Goal: Use online tool/utility: Utilize a website feature to perform a specific function

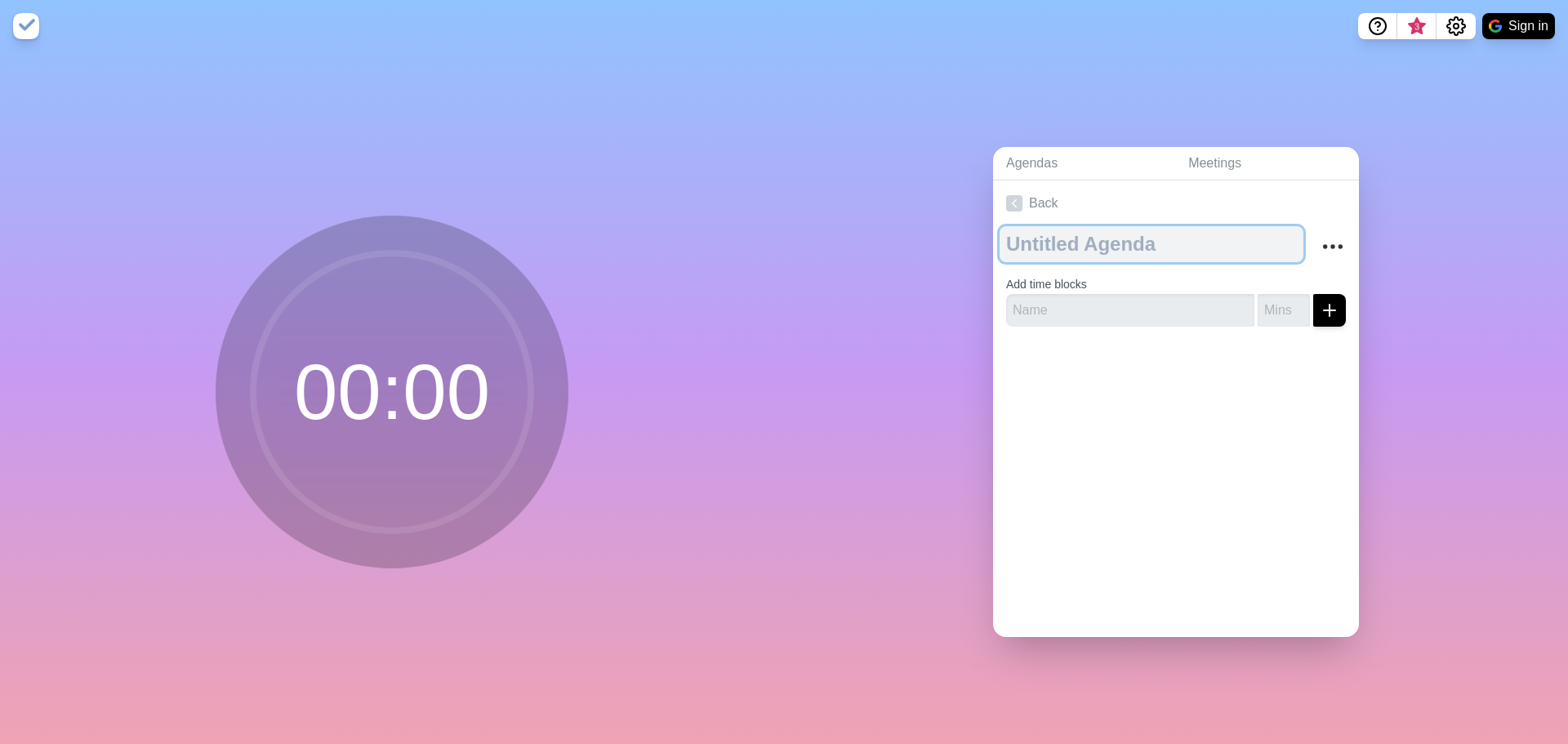
click at [1031, 244] on textarea at bounding box center [1151, 244] width 304 height 36
type textarea "P"
type textarea "2025 PI4 team board review"
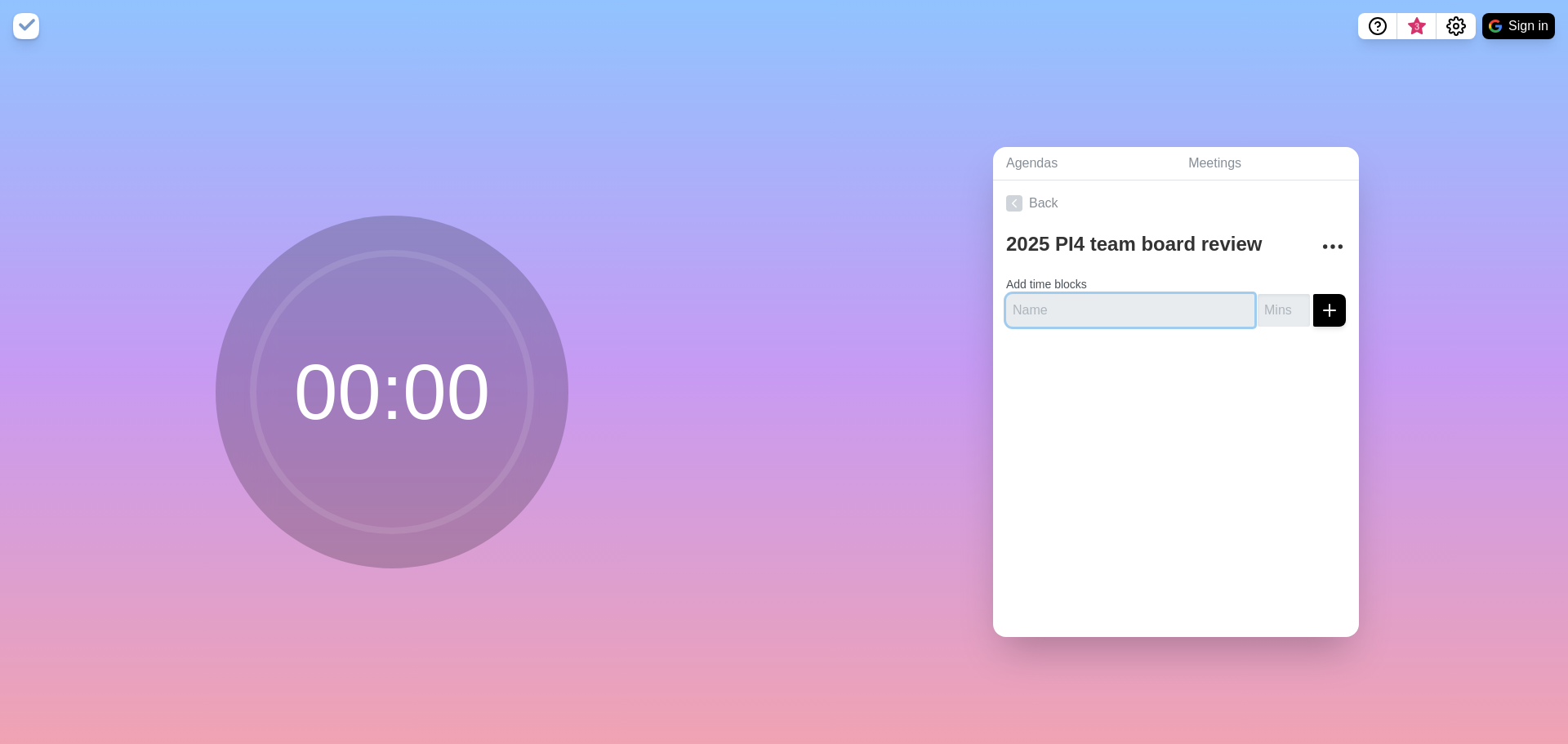
click at [1034, 307] on input "text" at bounding box center [1131, 310] width 249 height 32
click at [1320, 308] on icon "submit" at bounding box center [1330, 311] width 20 height 20
click at [1086, 312] on input "text" at bounding box center [1131, 310] width 249 height 32
type input "2025 PI4 team board review"
click at [1320, 307] on icon "submit" at bounding box center [1330, 311] width 20 height 20
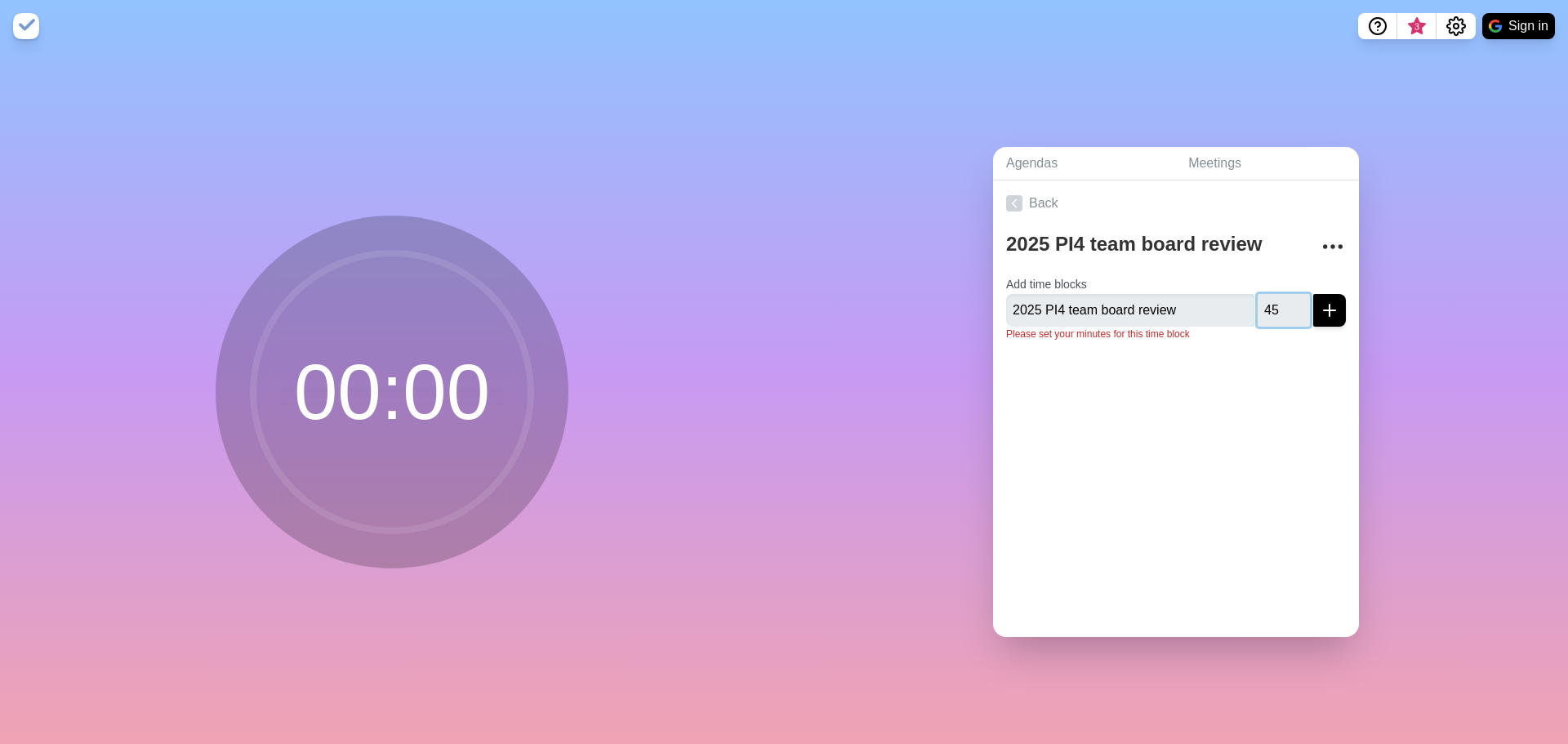
type input "45"
click at [1320, 308] on icon "submit" at bounding box center [1330, 311] width 20 height 20
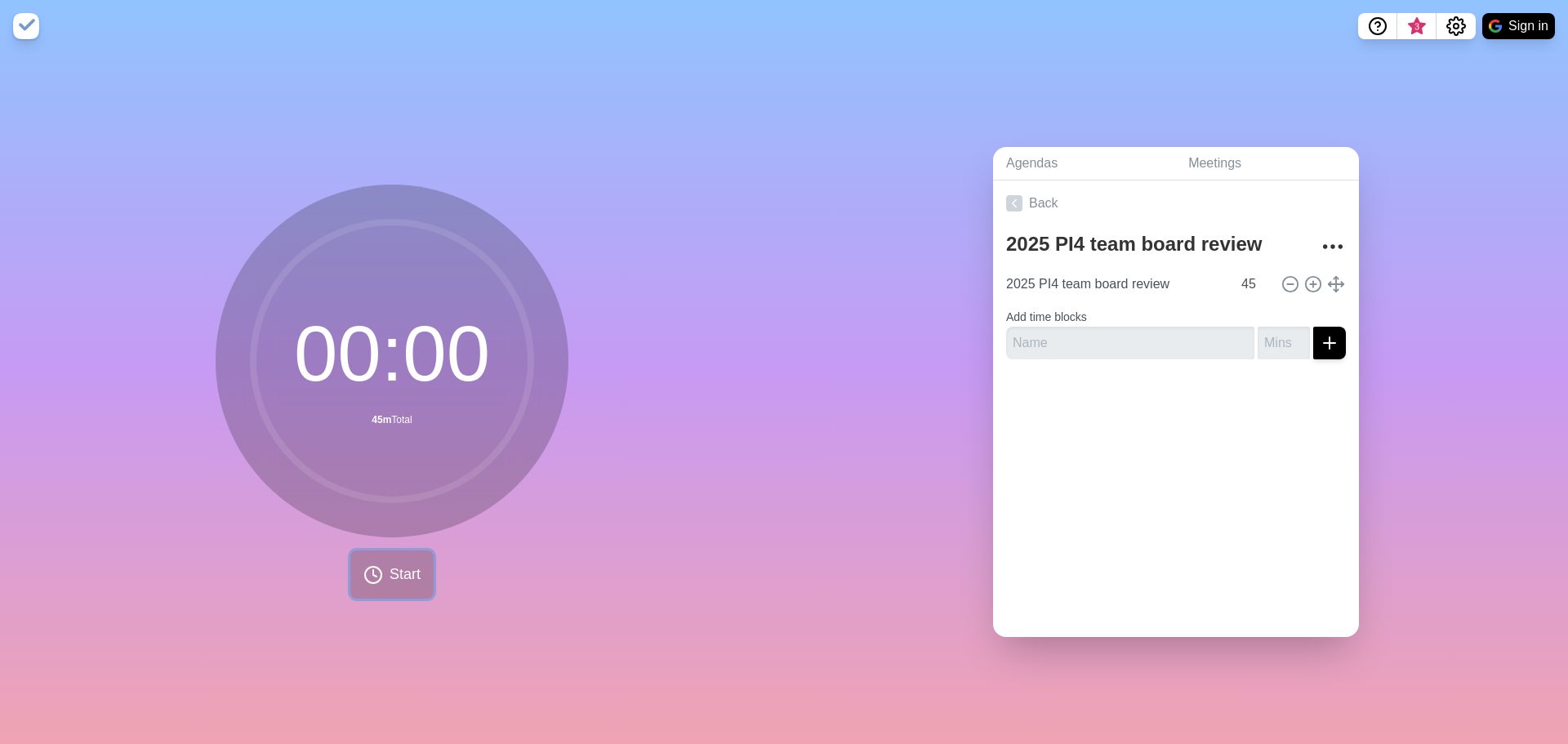
click at [408, 572] on span "Start" at bounding box center [405, 574] width 31 height 22
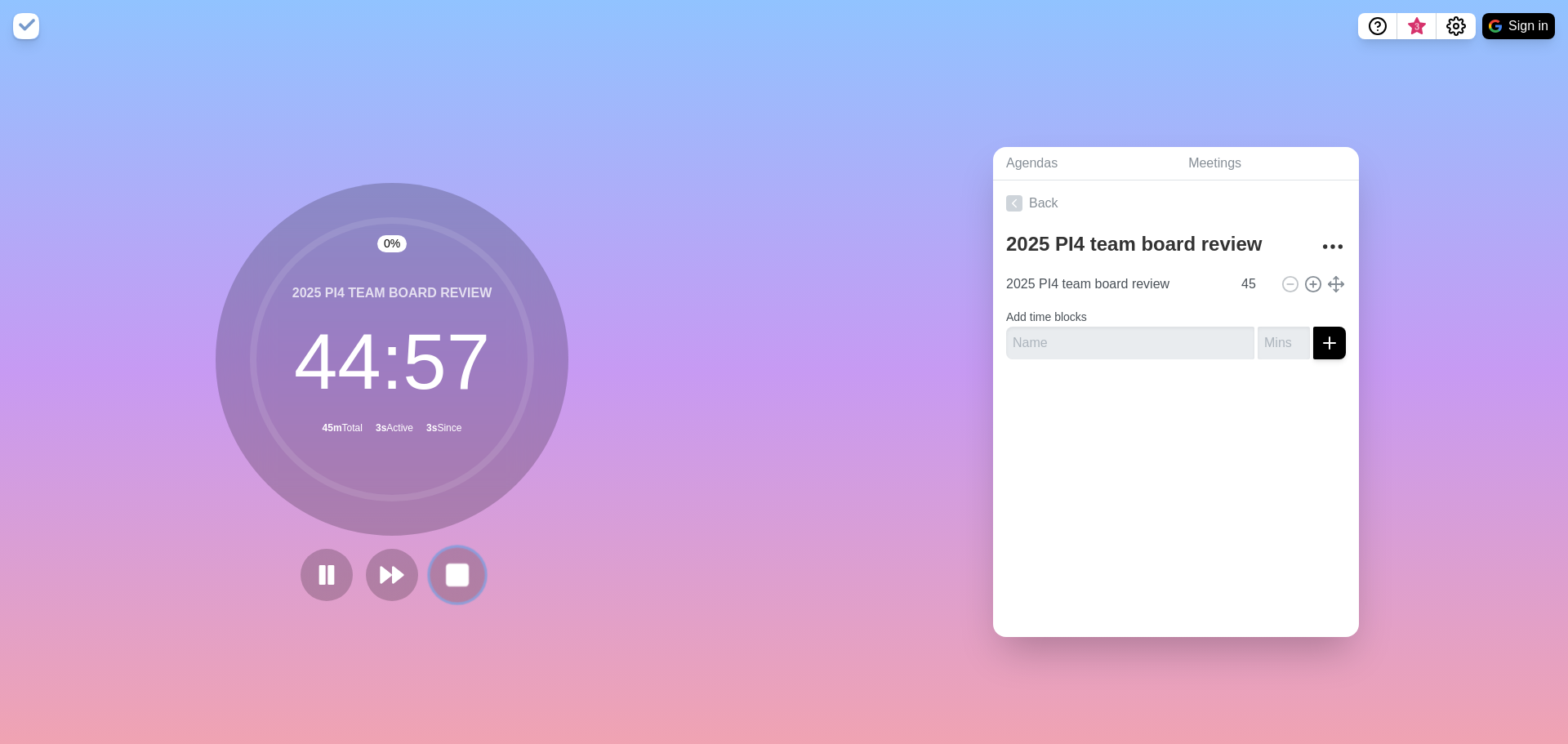
click at [446, 568] on rect at bounding box center [456, 574] width 21 height 21
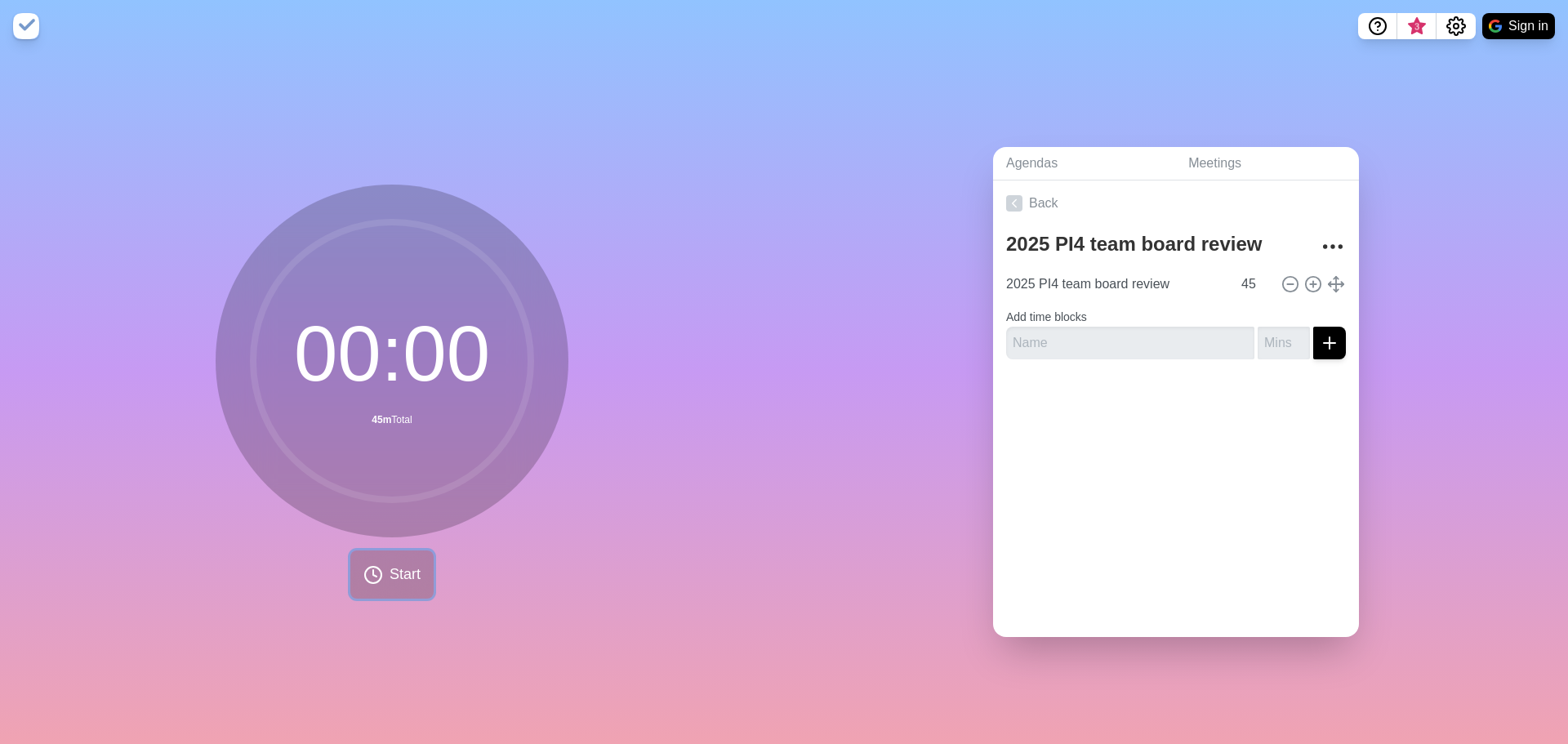
click at [393, 565] on span "Start" at bounding box center [405, 574] width 31 height 22
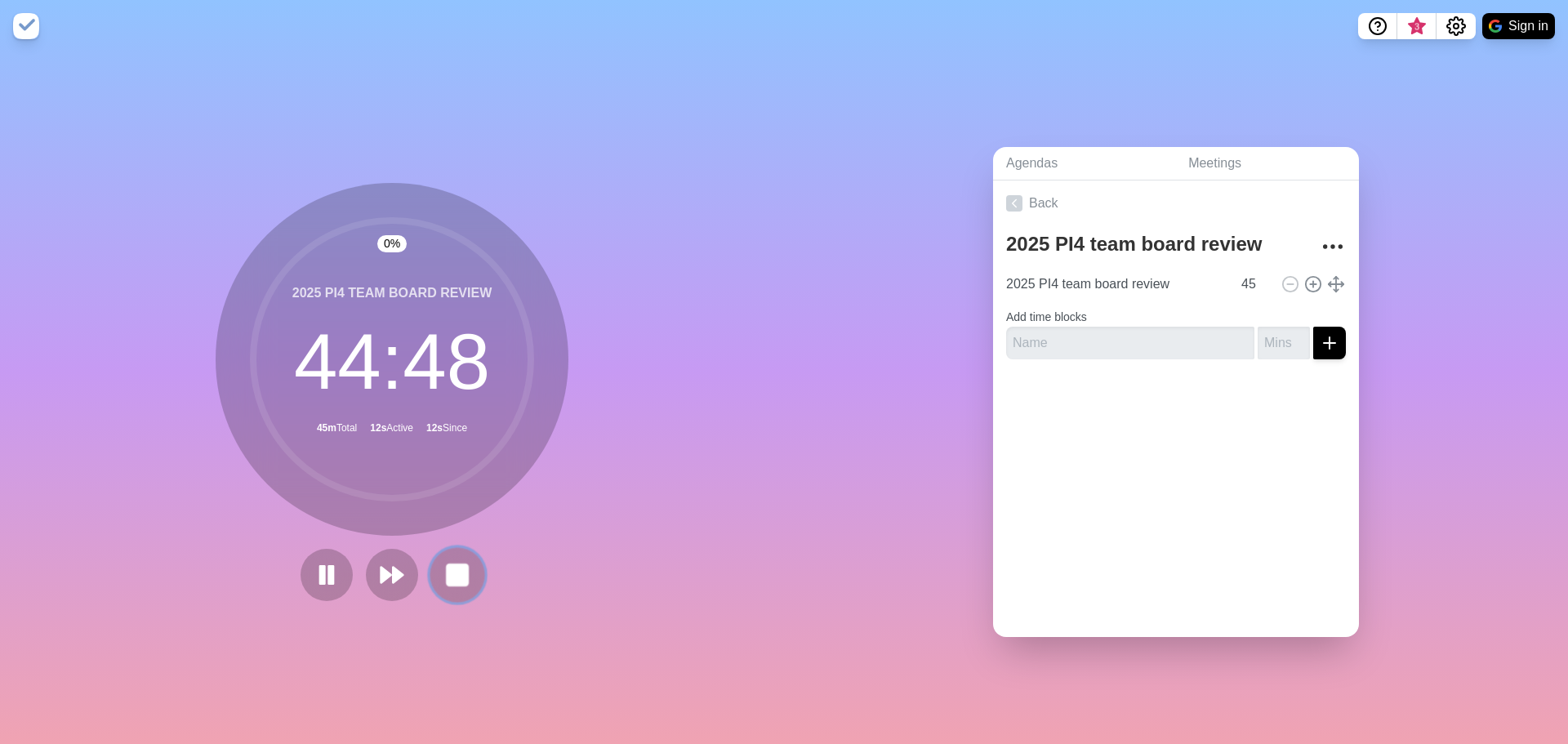
click at [454, 571] on rect at bounding box center [456, 574] width 21 height 21
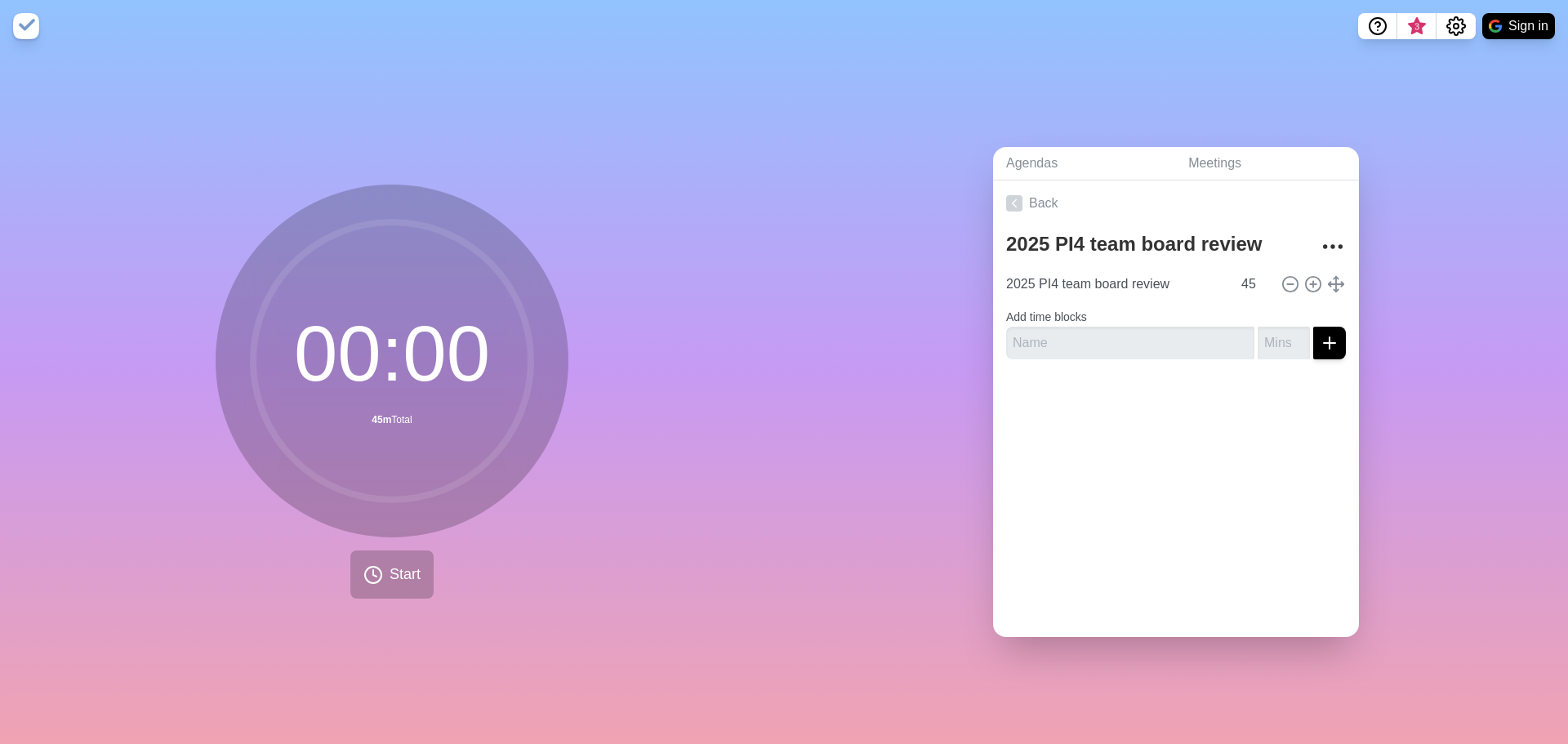
click at [27, 31] on img at bounding box center [26, 26] width 27 height 27
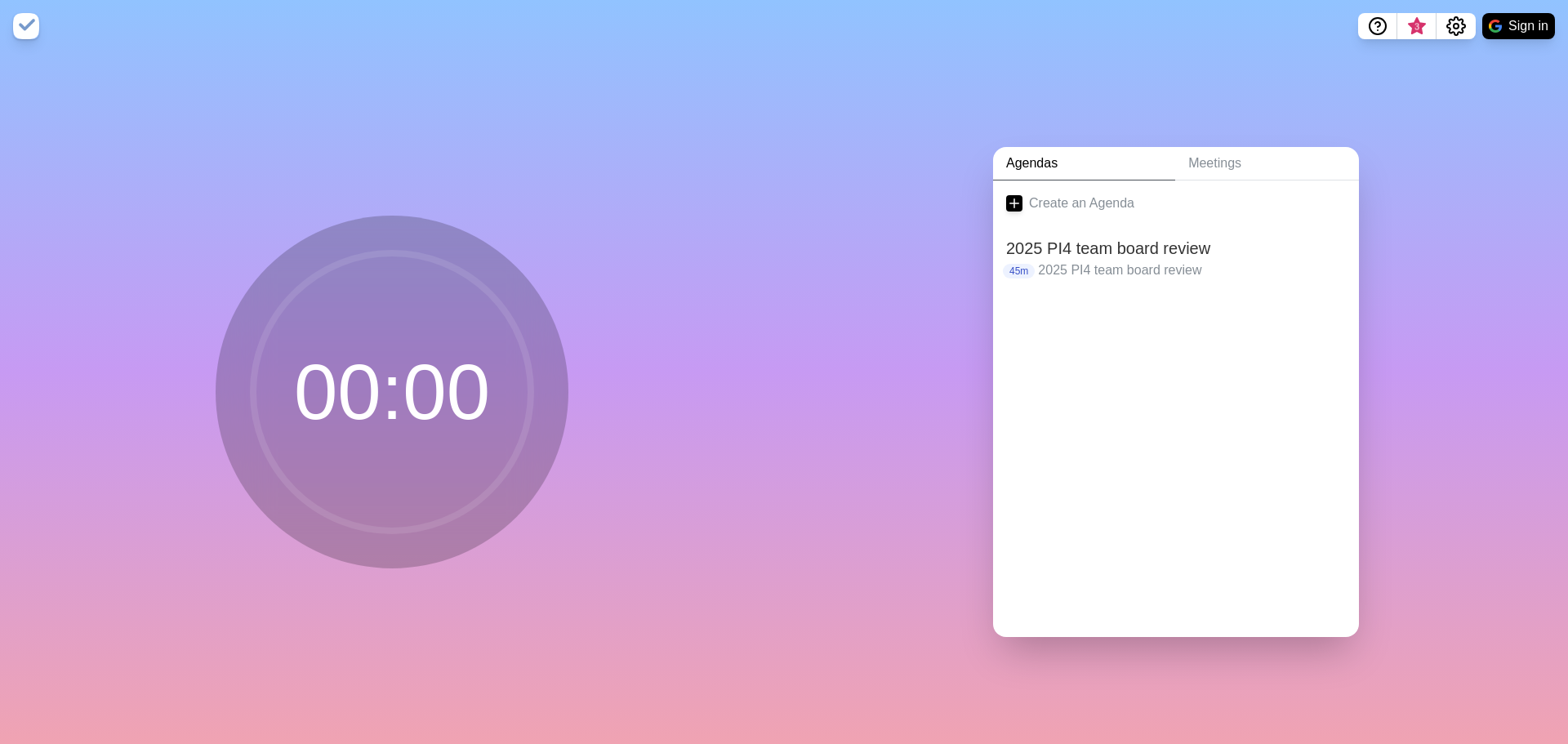
click at [27, 31] on img at bounding box center [26, 26] width 27 height 27
click at [1058, 267] on p "2025 PI4 team board review" at bounding box center [1191, 270] width 308 height 20
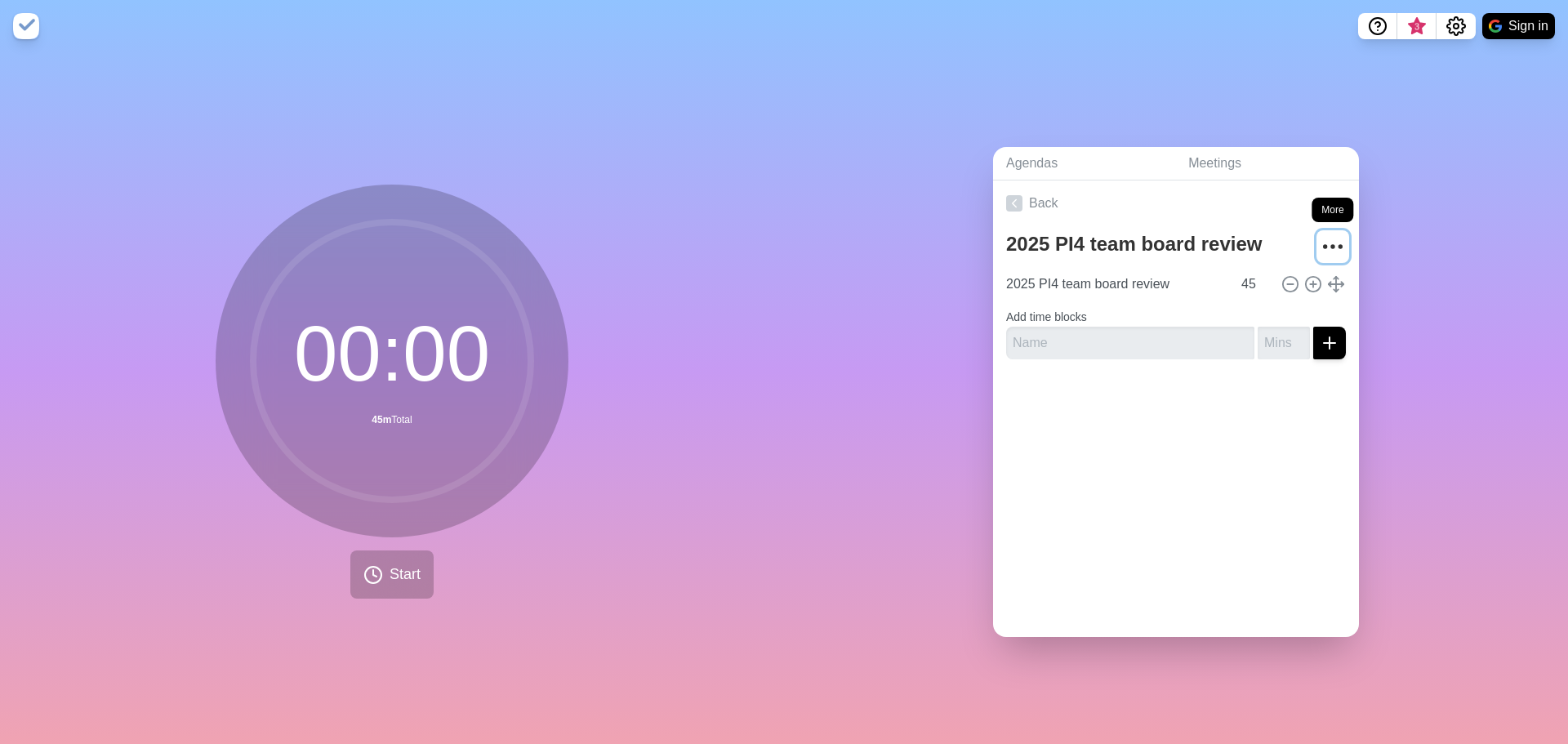
click at [1320, 239] on icon "More" at bounding box center [1333, 247] width 27 height 27
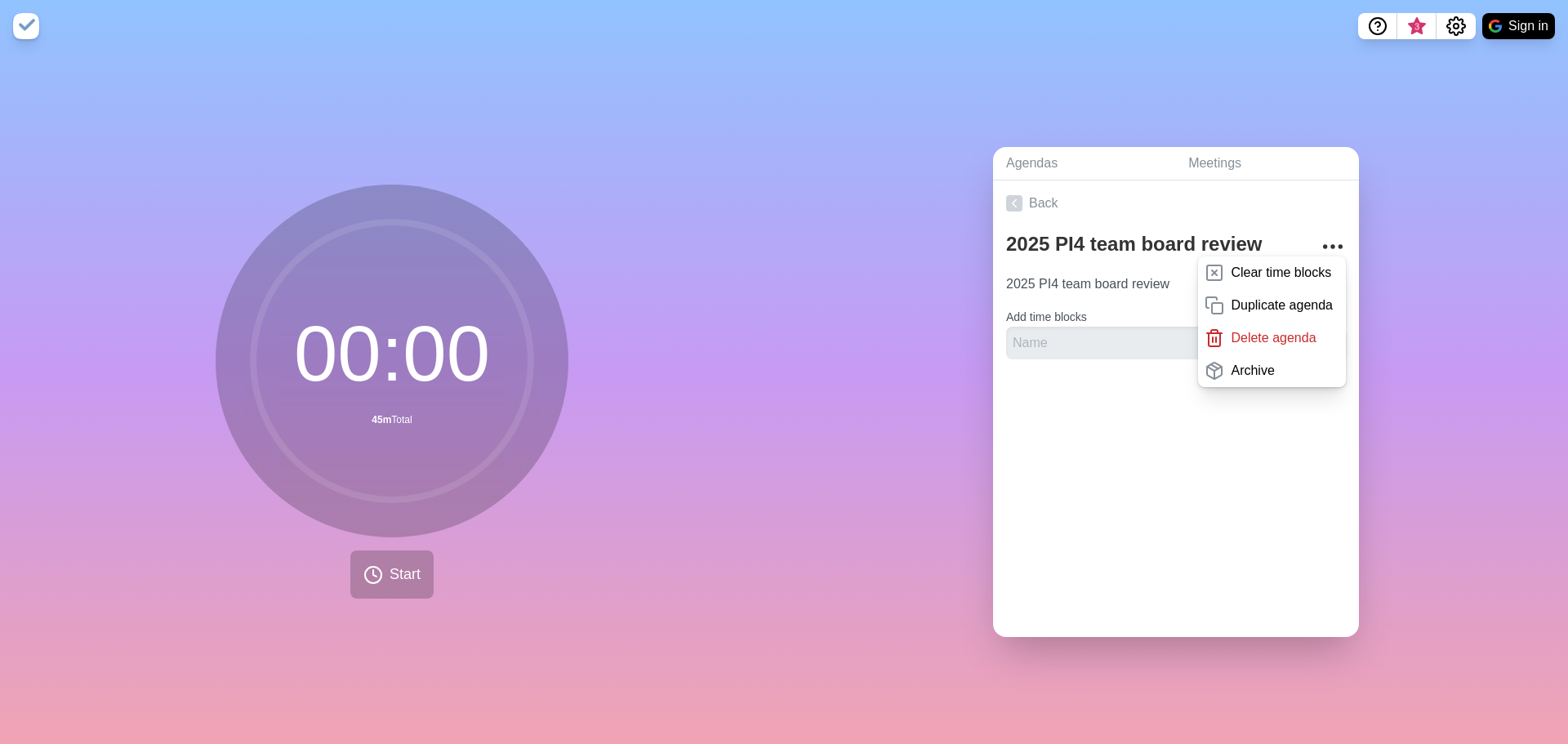
click at [1393, 273] on div "Agendas Meetings Back 2025 PI4 team board review Clear time blocks Duplicate ag…" at bounding box center [1177, 398] width 784 height 692
click at [1269, 534] on div "Back 2025 PI4 team board review Clear time blocks Duplicate agenda Delete agend…" at bounding box center [1176, 409] width 366 height 456
click at [1398, 255] on div "Agendas Meetings Back 2025 PI4 team board review Clear time blocks Duplicate ag…" at bounding box center [1177, 398] width 784 height 692
click at [1456, 30] on icon "Settings" at bounding box center [1456, 27] width 20 height 20
click at [1406, 63] on p "Preferences" at bounding box center [1403, 62] width 70 height 20
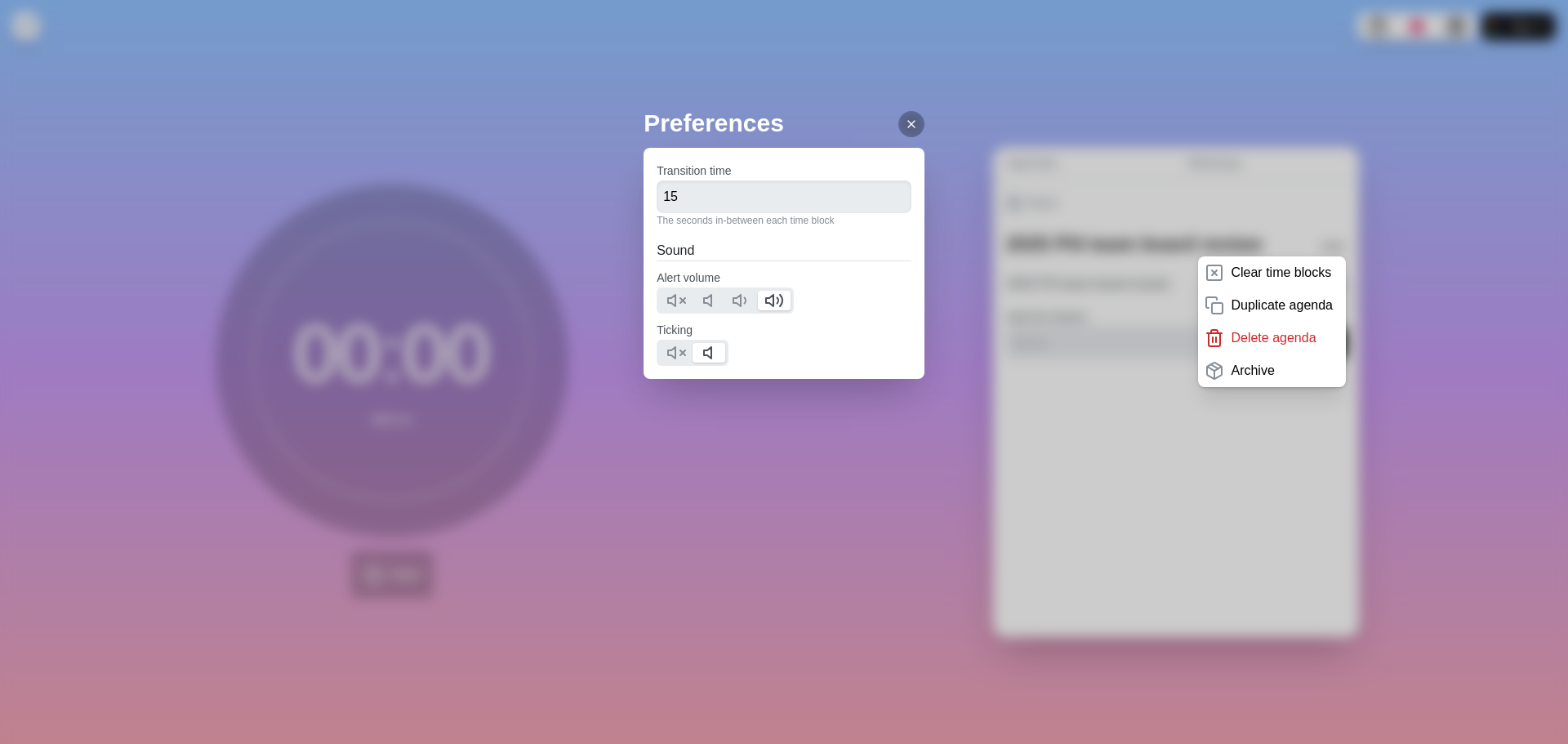
click at [905, 124] on icon at bounding box center [911, 124] width 13 height 13
